Goal: Check status: Check status

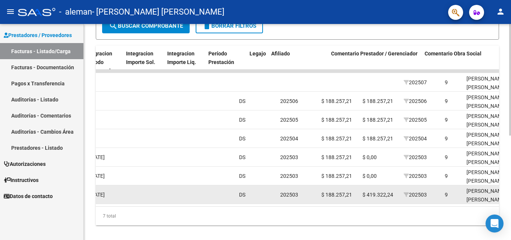
scroll to position [0, 863]
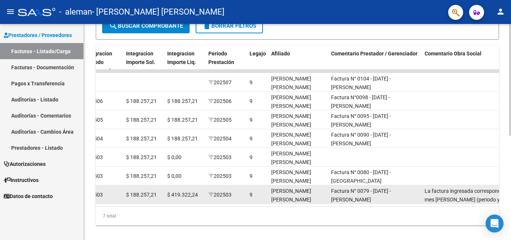
drag, startPoint x: 385, startPoint y: 199, endPoint x: 437, endPoint y: 198, distance: 51.7
click at [420, 198] on datatable-body-cell "Factura N° 0079 - [DATE] - [PERSON_NAME]" at bounding box center [375, 194] width 94 height 18
click at [434, 198] on span "La factura ingresada corresponde al mes de marzo (periodo ya presentado) debe c…" at bounding box center [467, 203] width 84 height 31
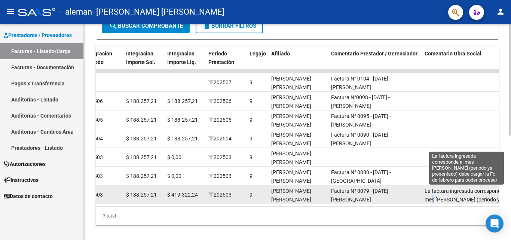
scroll to position [4, 0]
click at [437, 198] on span "La factura ingresada corresponde al mes de marzo (periodo ya presentado) debe c…" at bounding box center [467, 199] width 84 height 31
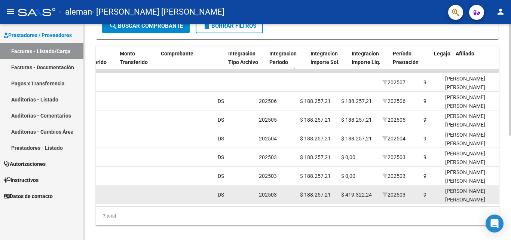
scroll to position [0, 578]
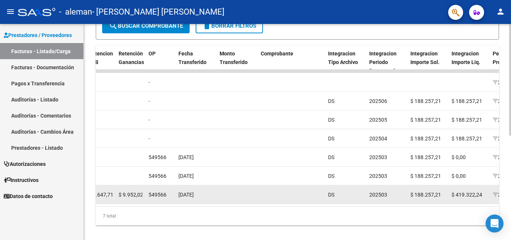
click at [261, 201] on datatable-body-cell at bounding box center [291, 194] width 67 height 18
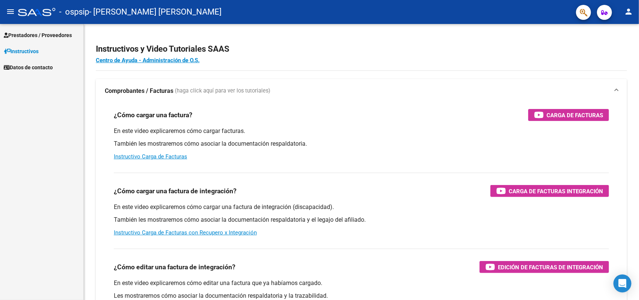
click at [27, 31] on span "Prestadores / Proveedores" at bounding box center [38, 35] width 68 height 8
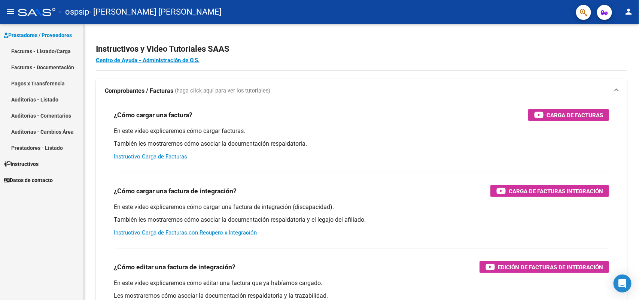
click at [42, 51] on link "Facturas - Listado/Carga" at bounding box center [41, 51] width 83 height 16
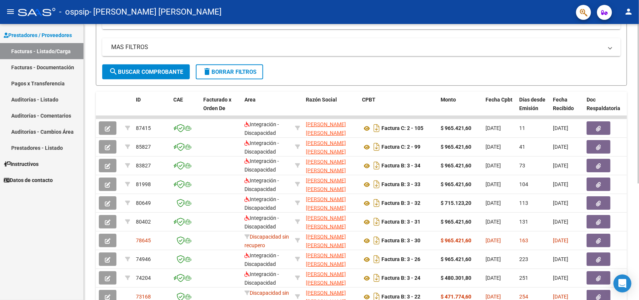
scroll to position [190, 0]
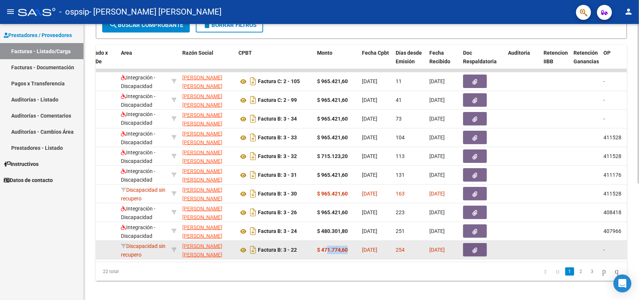
drag, startPoint x: 343, startPoint y: 244, endPoint x: 362, endPoint y: 242, distance: 18.9
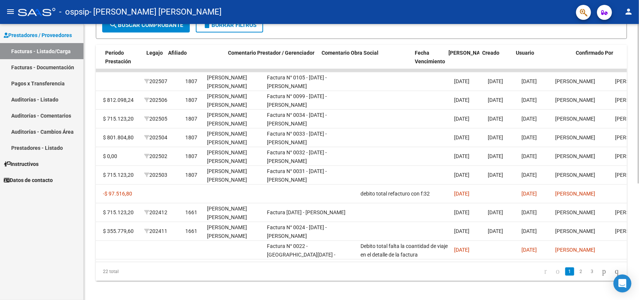
scroll to position [0, 966]
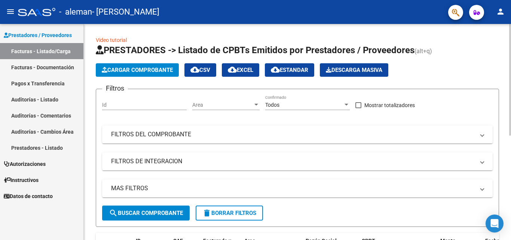
scroll to position [203, 0]
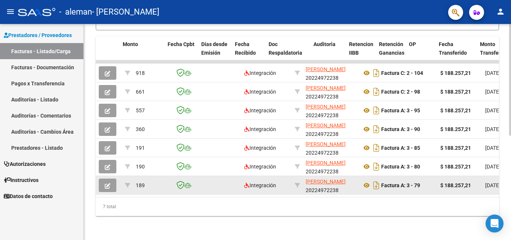
scroll to position [0, 318]
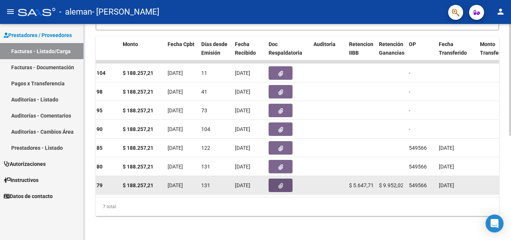
click at [333, 182] on datatable-body-cell at bounding box center [329, 185] width 36 height 18
drag, startPoint x: 346, startPoint y: 182, endPoint x: 353, endPoint y: 181, distance: 7.1
click at [353, 182] on span "$ 5.647,71" at bounding box center [361, 185] width 25 height 6
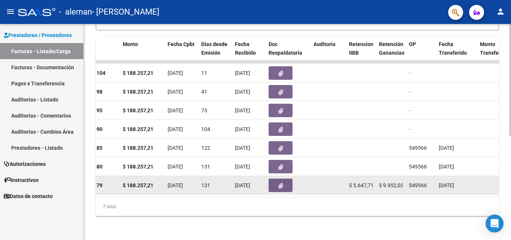
click at [349, 183] on div "$ 5.647,71" at bounding box center [361, 185] width 24 height 9
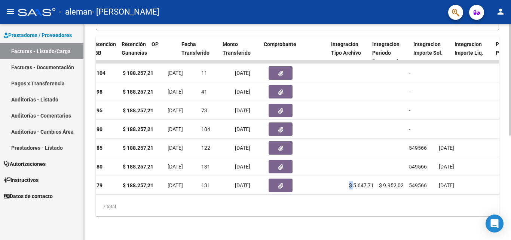
scroll to position [0, 731]
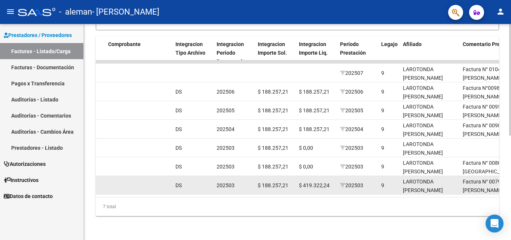
drag, startPoint x: 350, startPoint y: 186, endPoint x: 364, endPoint y: 185, distance: 14.6
click at [364, 185] on datatable-body-cell "202503" at bounding box center [357, 185] width 41 height 18
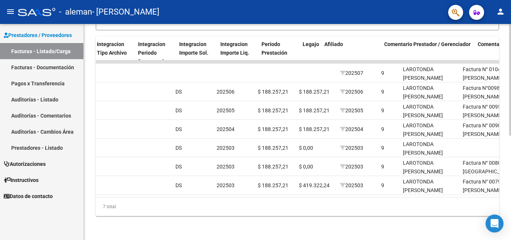
scroll to position [0, 811]
